Goal: Task Accomplishment & Management: Manage account settings

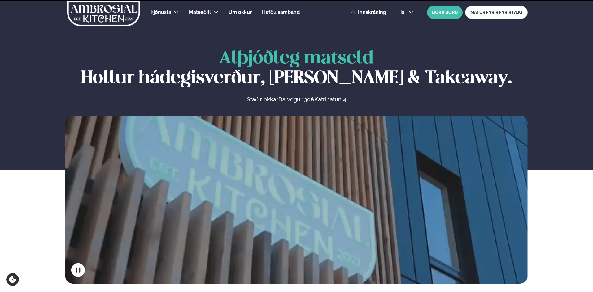
click at [409, 11] on icon at bounding box center [411, 12] width 5 height 5
click at [402, 21] on link "en" at bounding box center [406, 23] width 23 height 12
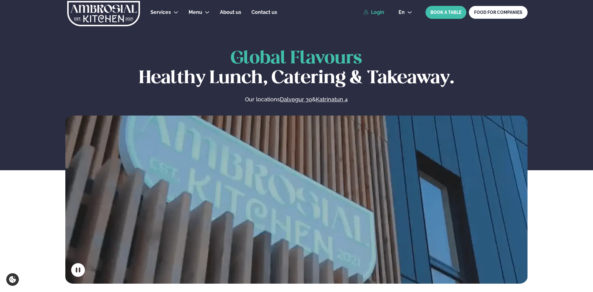
click at [380, 12] on link "Login" at bounding box center [373, 13] width 21 height 6
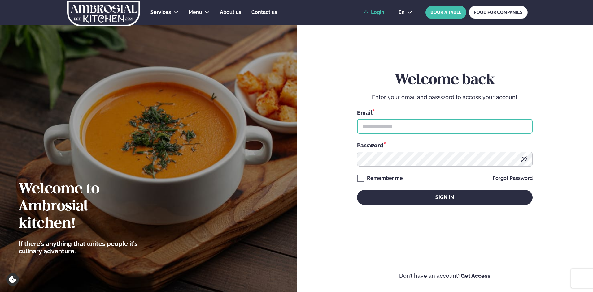
type input "**********"
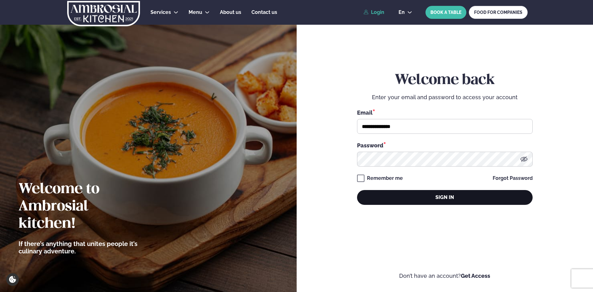
click at [414, 194] on button "Sign in" at bounding box center [444, 197] width 175 height 15
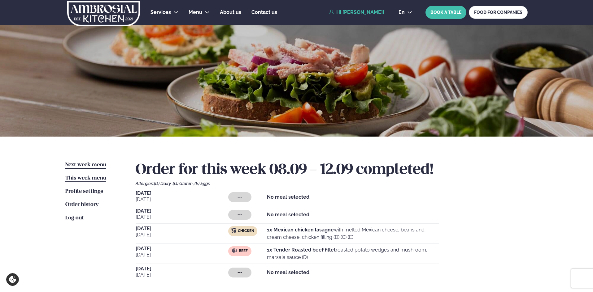
click at [97, 167] on span "Next week menu" at bounding box center [85, 164] width 41 height 5
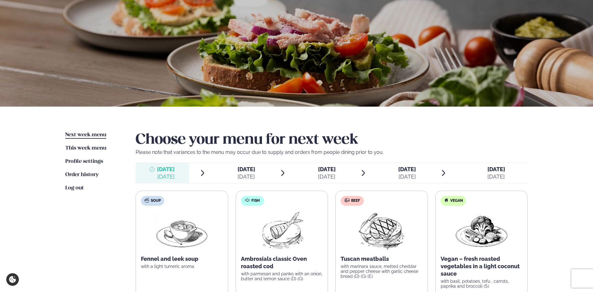
scroll to position [62, 0]
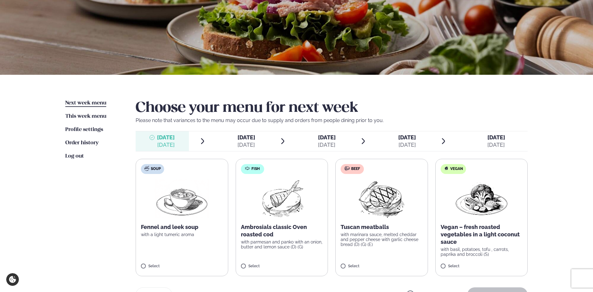
click at [330, 136] on span "[DATE]" at bounding box center [327, 137] width 18 height 6
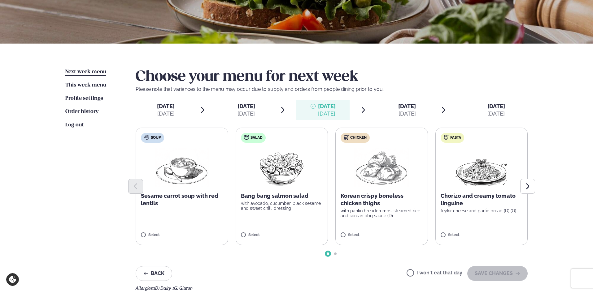
scroll to position [124, 0]
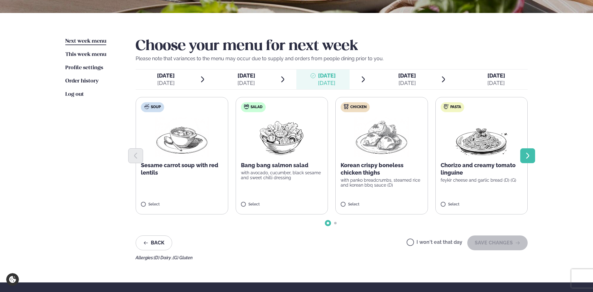
click at [529, 158] on icon "Next slide" at bounding box center [527, 155] width 7 height 7
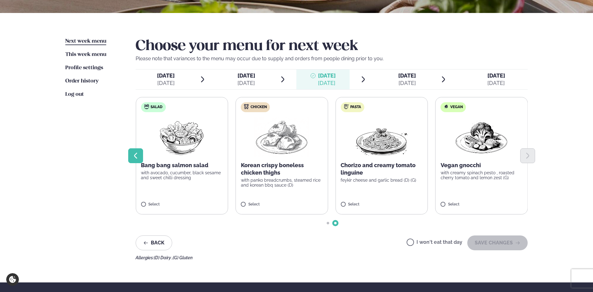
click at [134, 155] on icon "Previous slide" at bounding box center [135, 155] width 7 height 7
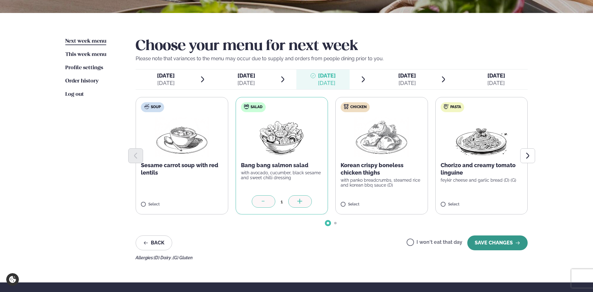
click at [494, 242] on button "SAVE CHANGES" at bounding box center [497, 243] width 60 height 15
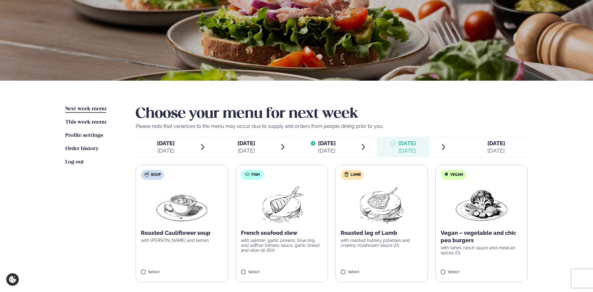
scroll to position [0, 0]
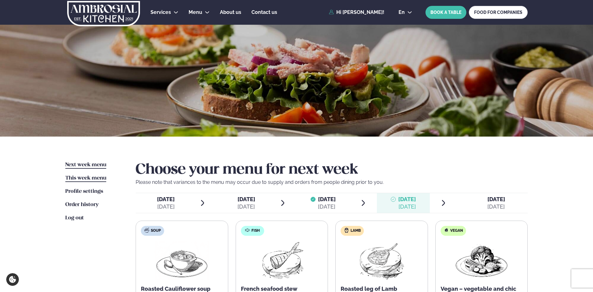
click at [84, 178] on span "This week menu" at bounding box center [85, 178] width 41 height 5
